Goal: Task Accomplishment & Management: Manage account settings

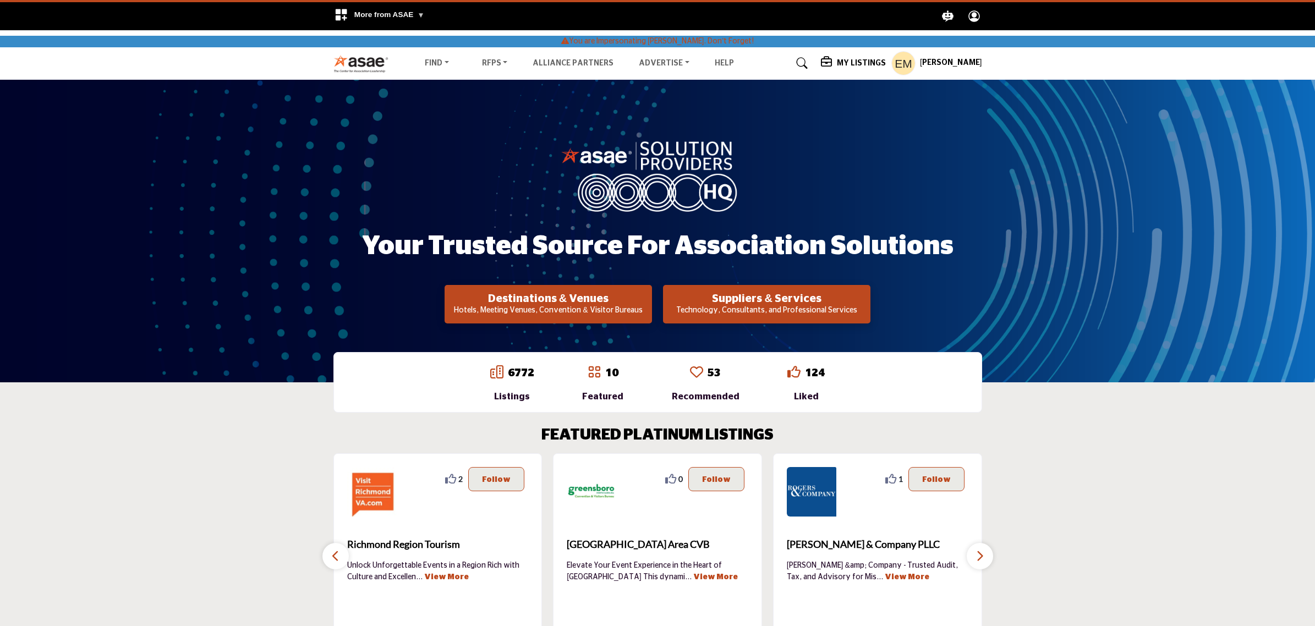
click at [862, 65] on h5 "My Listings" at bounding box center [861, 63] width 49 height 10
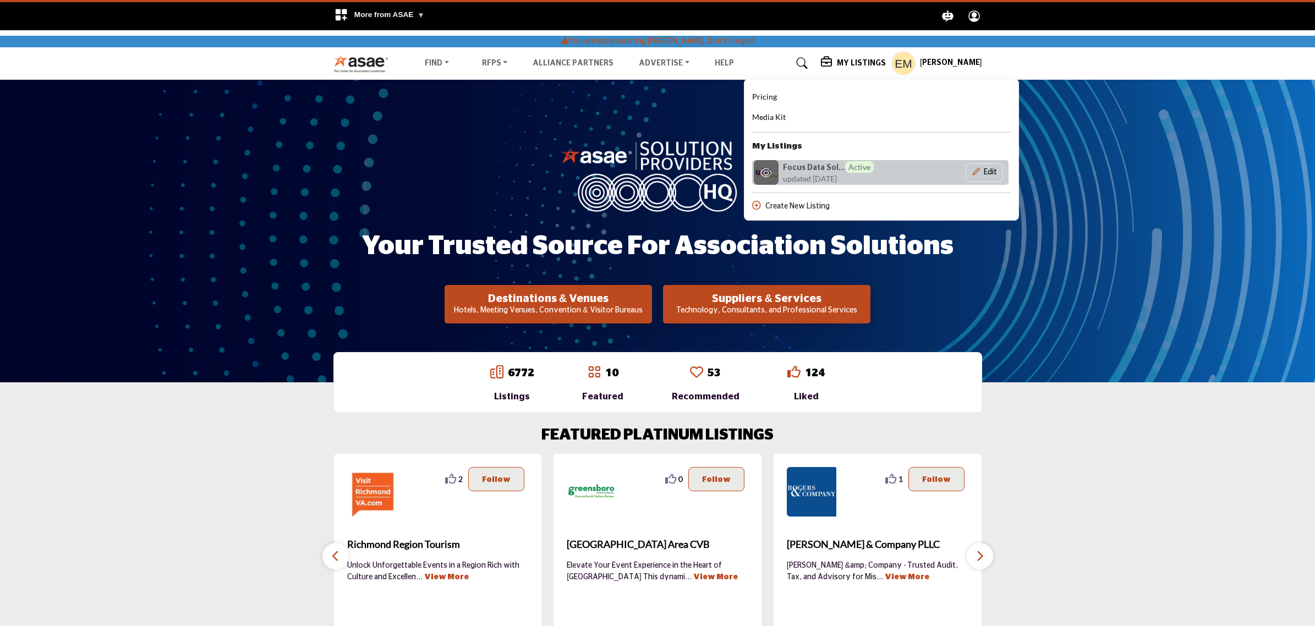
click at [793, 169] on h6 "Focus Data Sol... Active" at bounding box center [828, 167] width 91 height 12
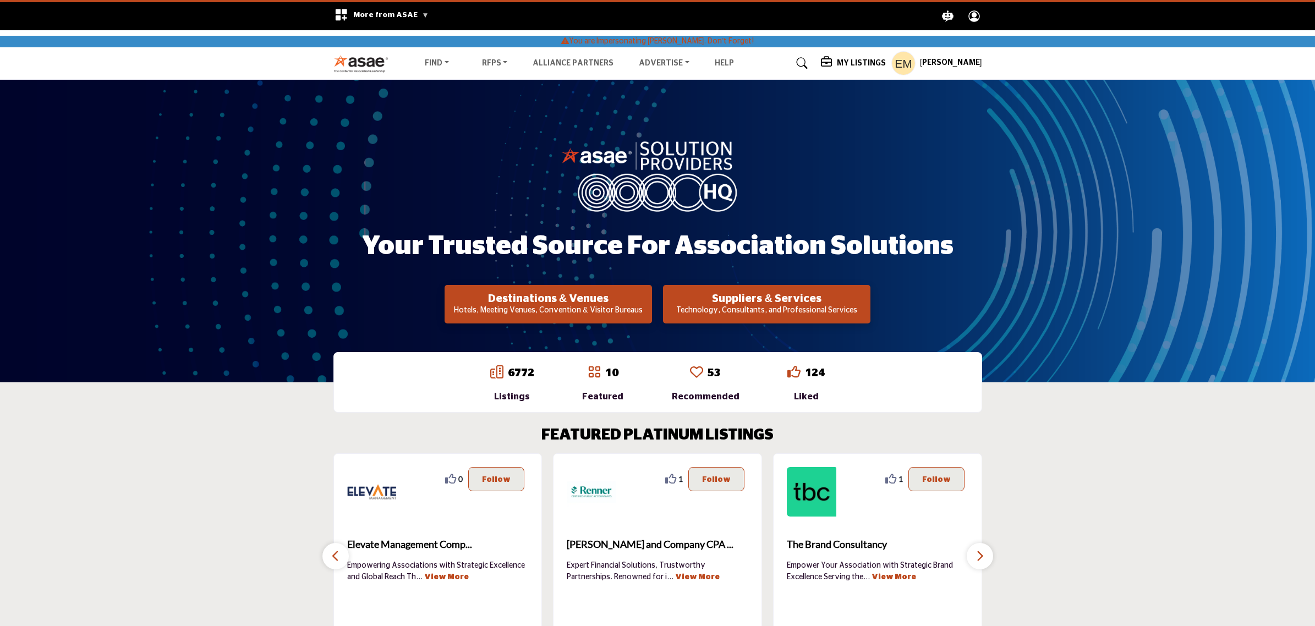
click at [1152, 463] on section "FEATURED PLATINUM LISTINGS 0 0 Follow Following Greensboro Area CVB ... View Mo…" at bounding box center [657, 537] width 1315 height 266
click at [1101, 429] on section "FEATURED PLATINUM LISTINGS 0 0 Follow Following Greensboro Area CVB ... View Mo…" at bounding box center [657, 537] width 1315 height 266
click at [837, 66] on h5 "My Listings" at bounding box center [861, 63] width 49 height 10
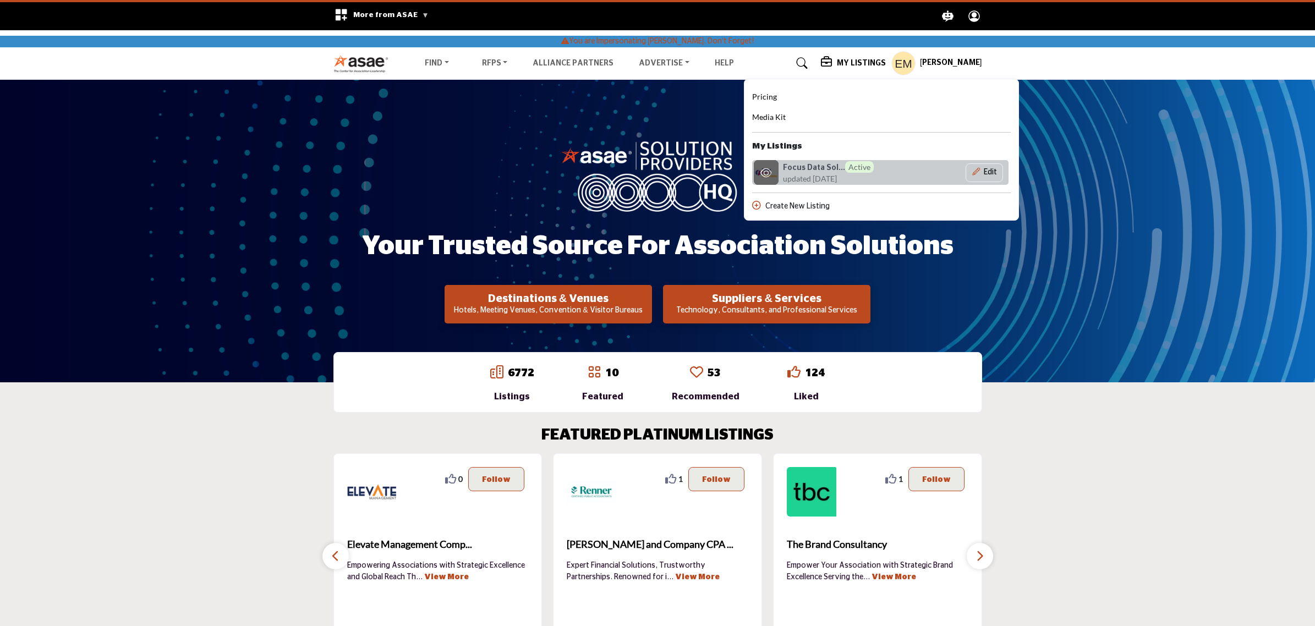
click at [828, 163] on h6 "Focus Data Sol... Active" at bounding box center [828, 167] width 91 height 12
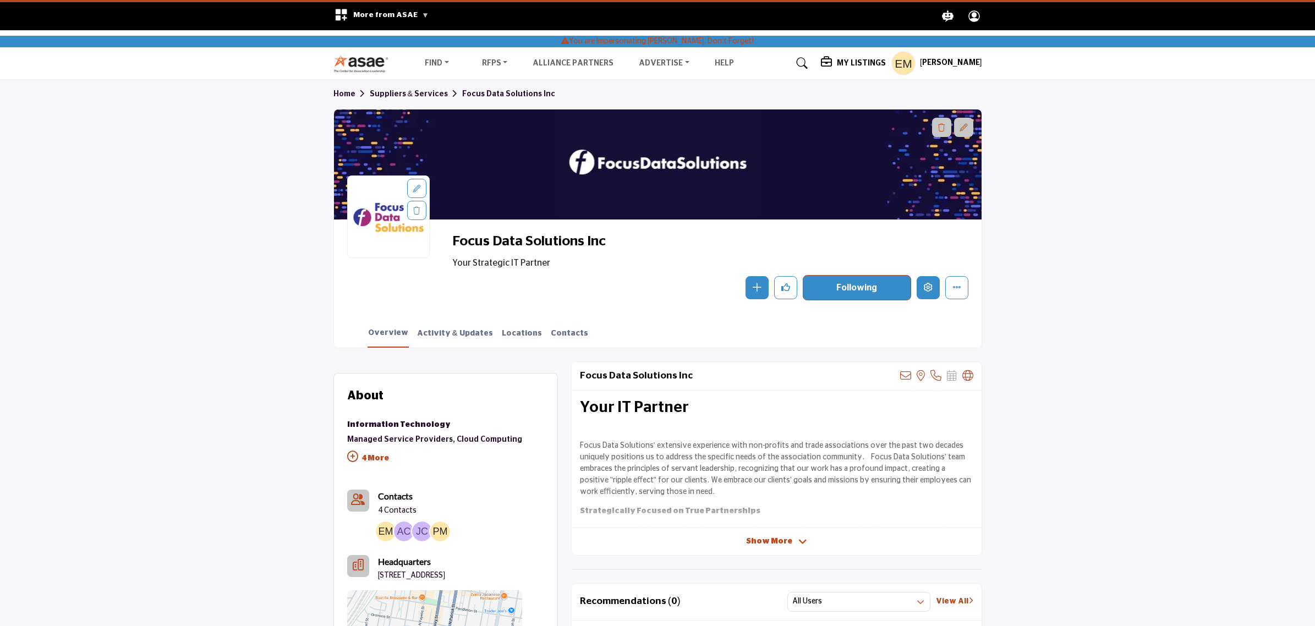
click at [924, 287] on icon "Edit company" at bounding box center [928, 287] width 9 height 9
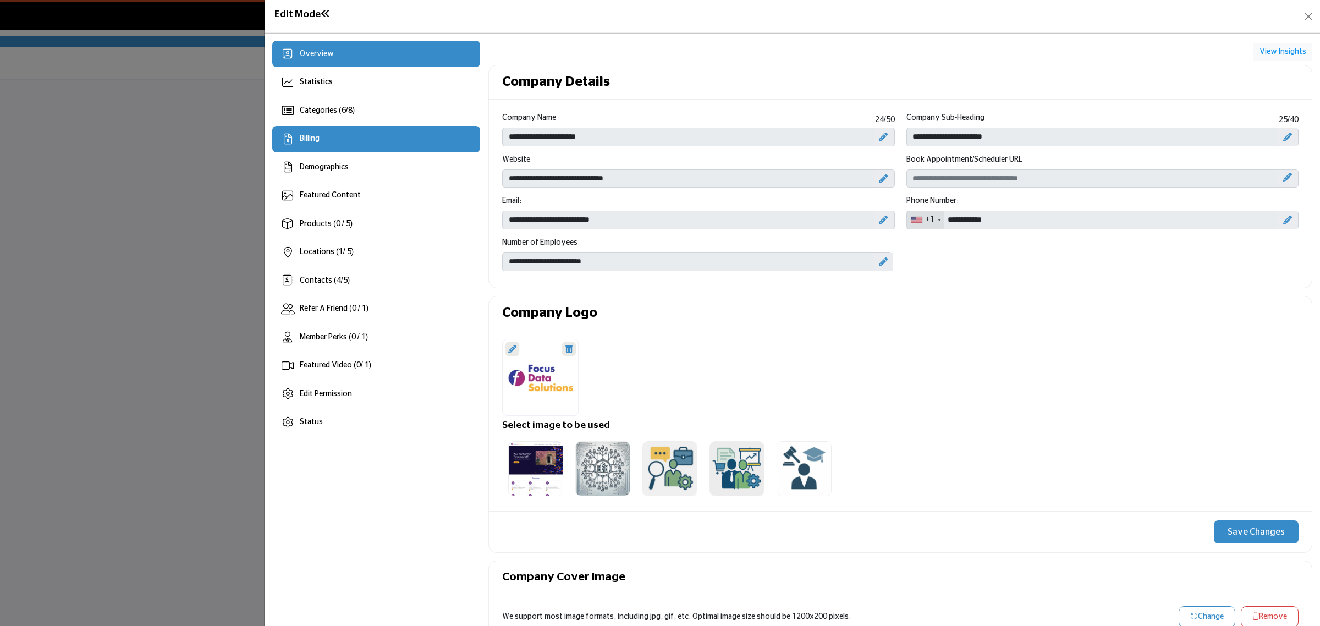
click at [387, 127] on div "Billing" at bounding box center [376, 139] width 208 height 26
